Goal: Task Accomplishment & Management: Manage account settings

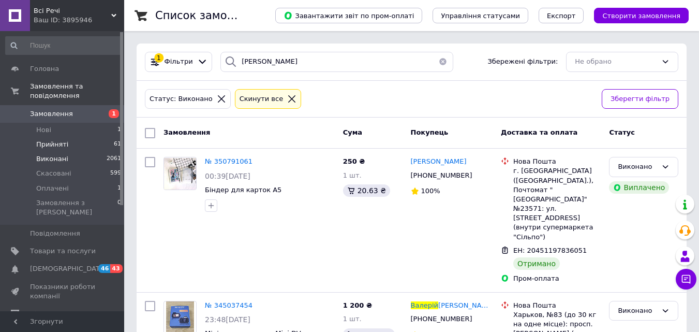
click at [63, 140] on span "Прийняті" at bounding box center [52, 144] width 32 height 9
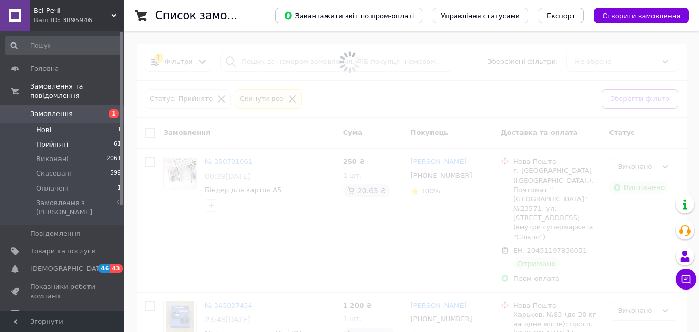
click at [54, 123] on li "Нові 1" at bounding box center [63, 130] width 127 height 14
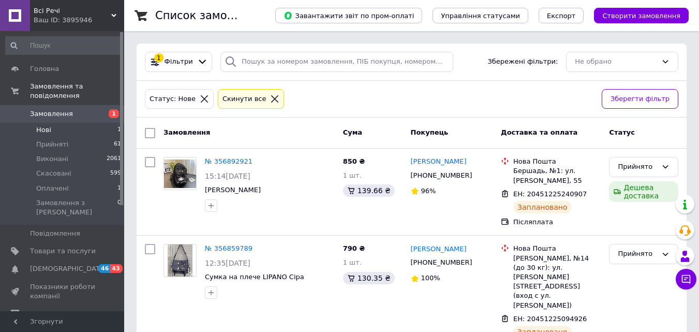
click at [85, 123] on li "Нові 1" at bounding box center [63, 130] width 127 height 14
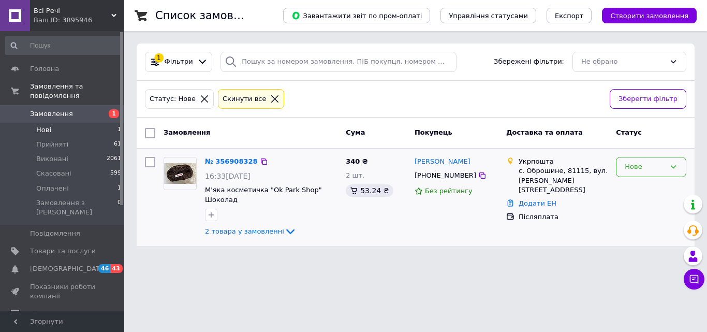
click at [676, 168] on icon at bounding box center [673, 167] width 8 height 8
click at [639, 189] on li "Прийнято" at bounding box center [651, 188] width 69 height 19
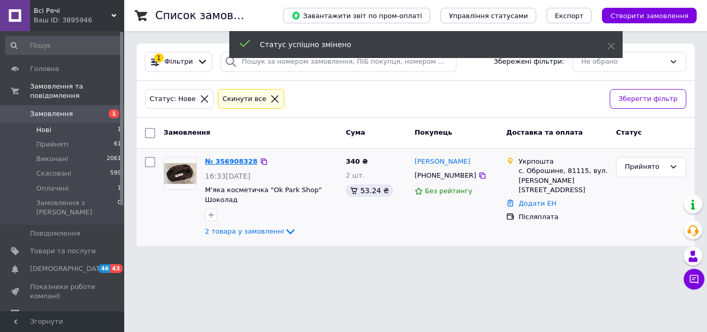
click at [239, 161] on link "№ 356908328" at bounding box center [231, 161] width 53 height 8
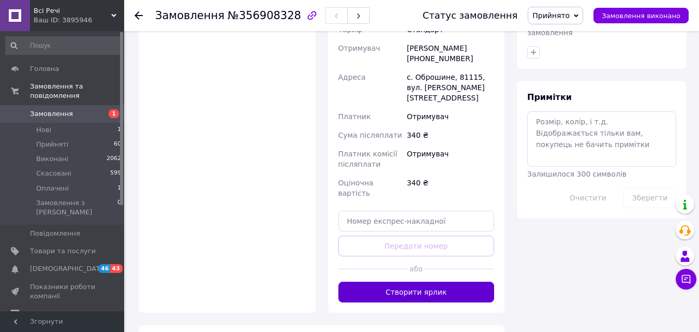
scroll to position [573, 0]
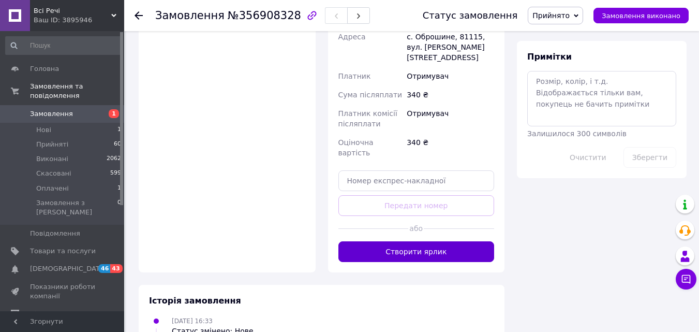
click at [431, 241] on button "Створити ярлик" at bounding box center [417, 251] width 156 height 21
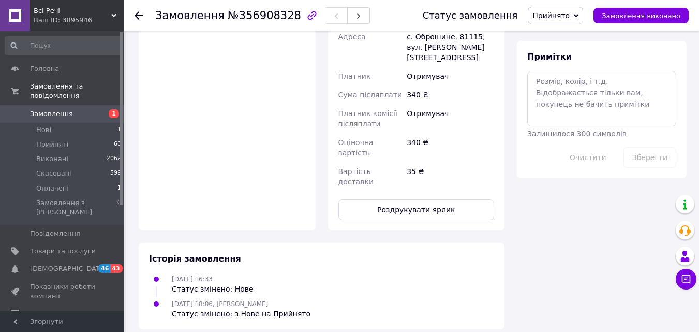
scroll to position [569, 0]
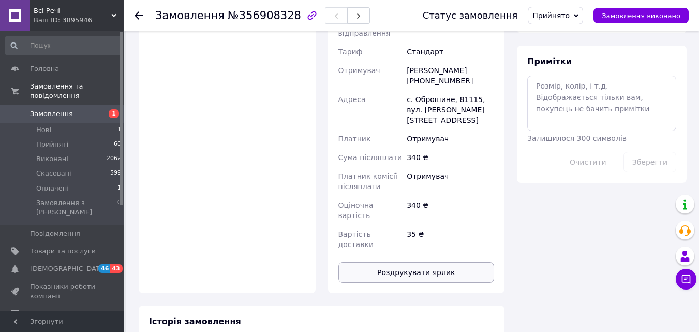
click at [417, 262] on button "Роздрукувати ярлик" at bounding box center [417, 272] width 156 height 21
click at [45, 125] on span "Нові" at bounding box center [43, 129] width 15 height 9
